Goal: Find specific page/section: Find specific page/section

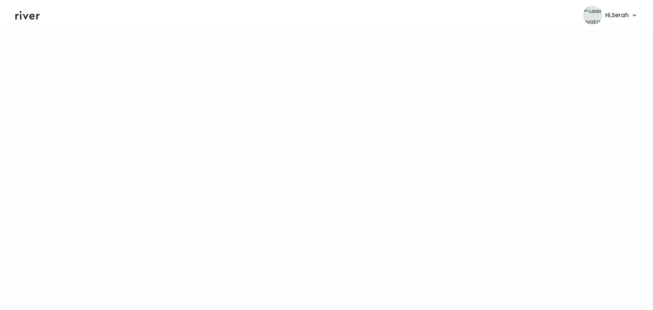
click at [28, 19] on icon at bounding box center [27, 15] width 24 height 11
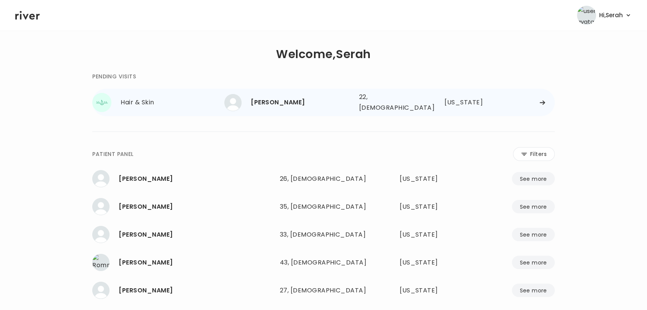
click at [298, 100] on div "[PERSON_NAME]" at bounding box center [302, 102] width 102 height 11
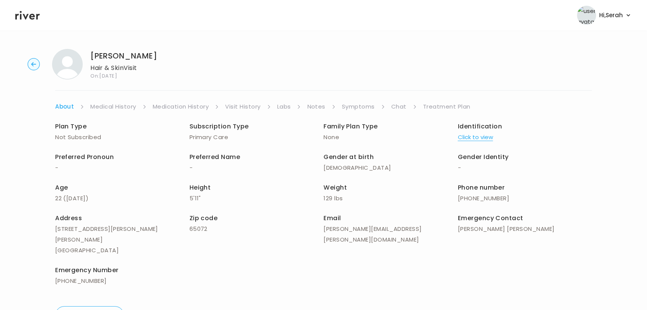
click at [362, 103] on link "Symptoms" at bounding box center [358, 106] width 33 height 11
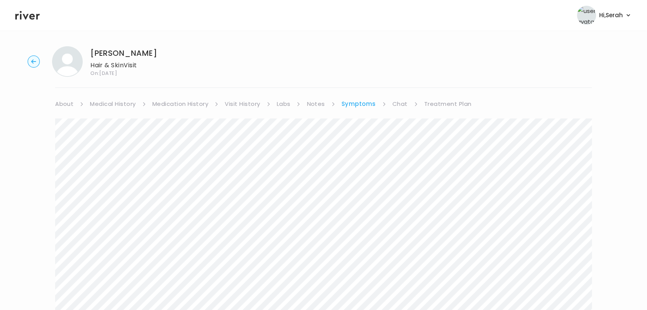
scroll to position [2, 0]
click at [400, 108] on link "Chat" at bounding box center [399, 105] width 15 height 11
click at [29, 15] on icon at bounding box center [27, 15] width 24 height 11
